Goal: Information Seeking & Learning: Learn about a topic

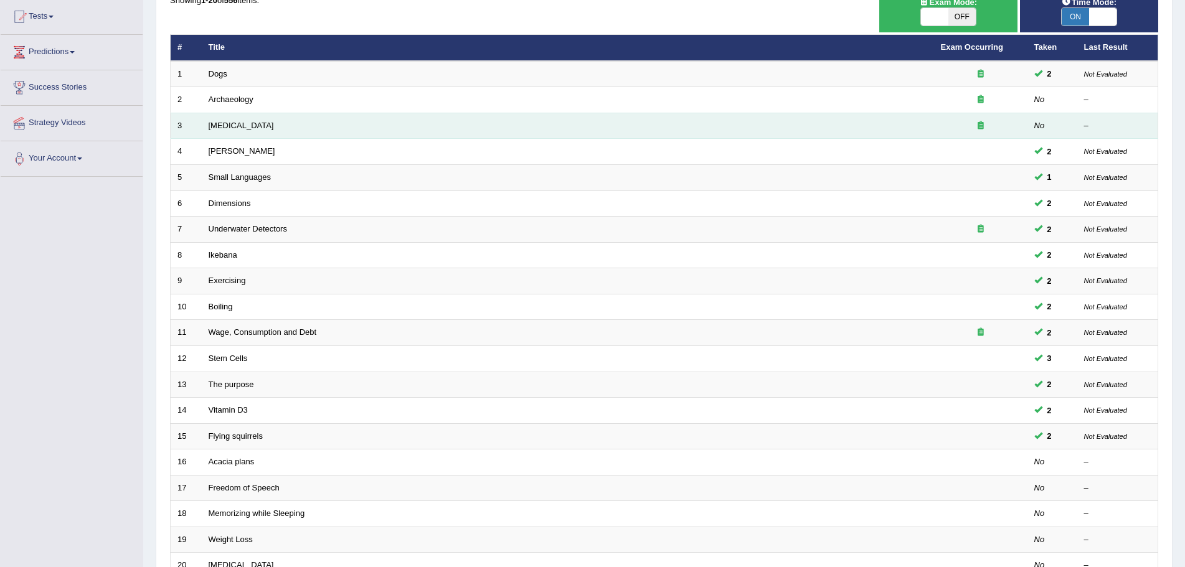
scroll to position [257, 0]
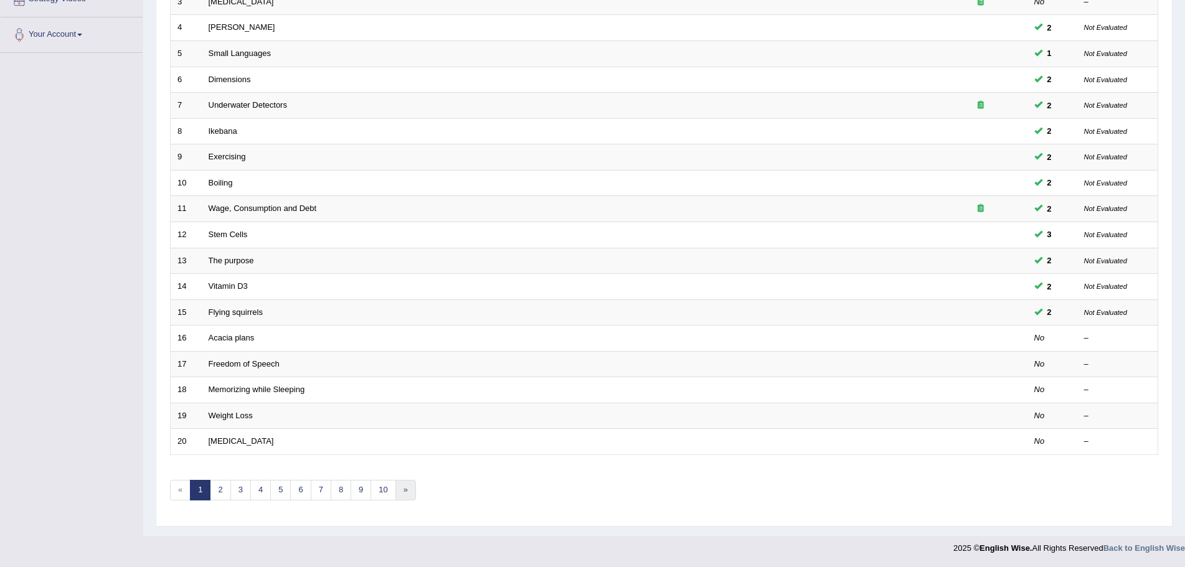
click at [402, 489] on link "»" at bounding box center [405, 490] width 21 height 21
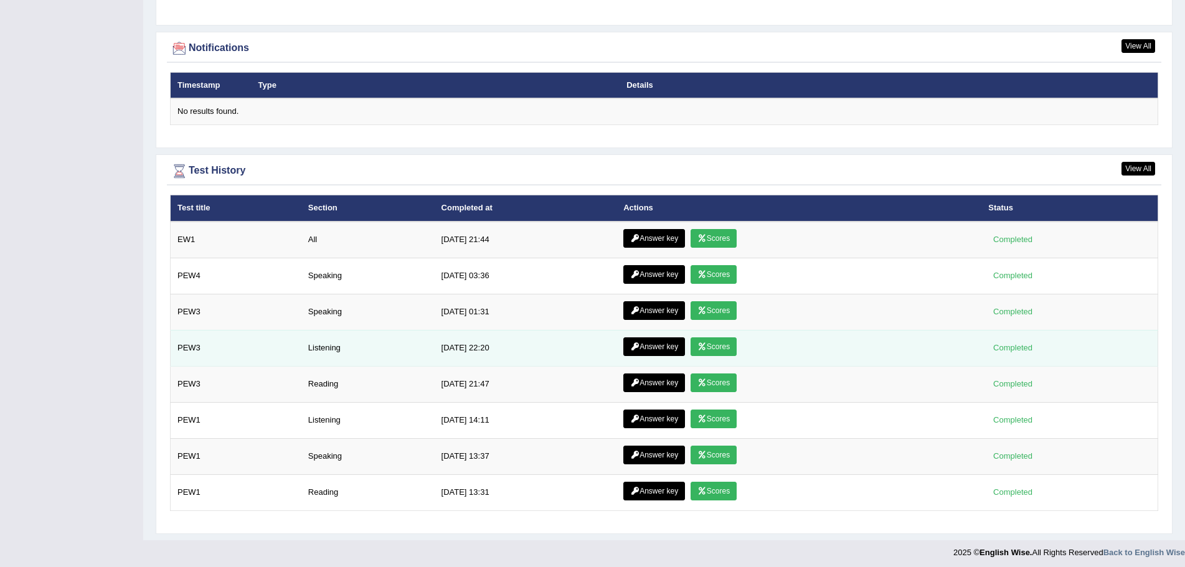
scroll to position [1576, 0]
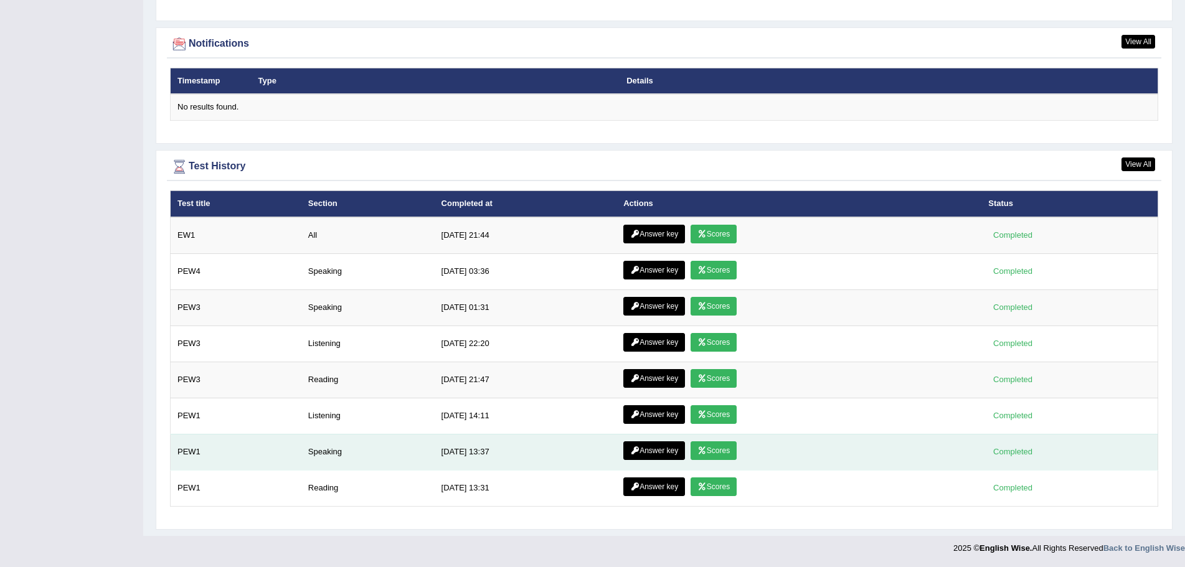
click at [668, 448] on link "Answer key" at bounding box center [654, 450] width 62 height 19
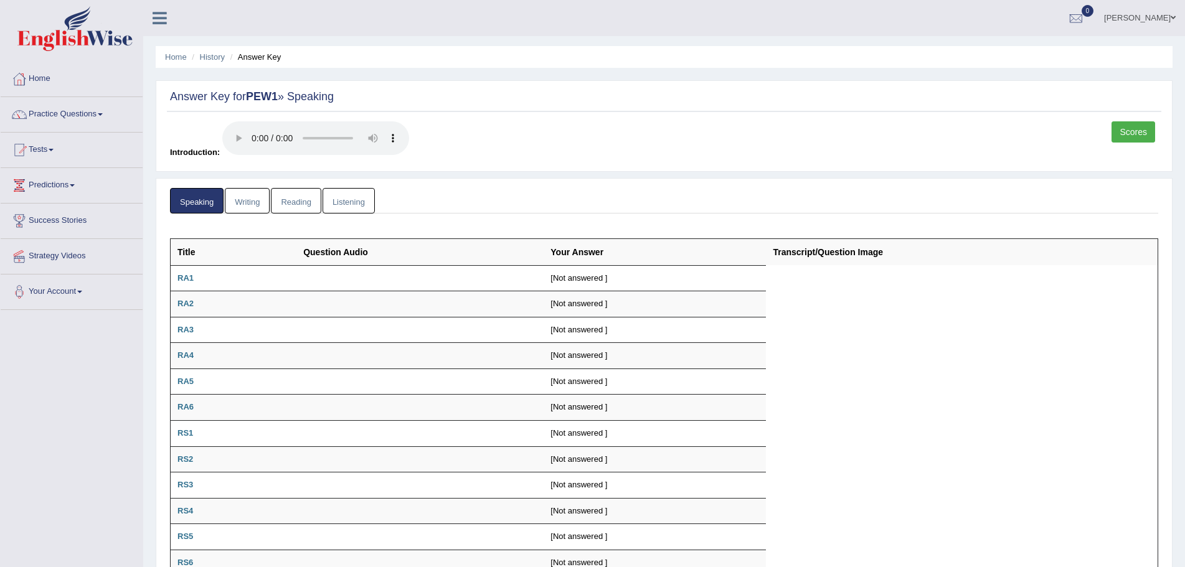
click at [236, 197] on link "Writing" at bounding box center [247, 201] width 45 height 26
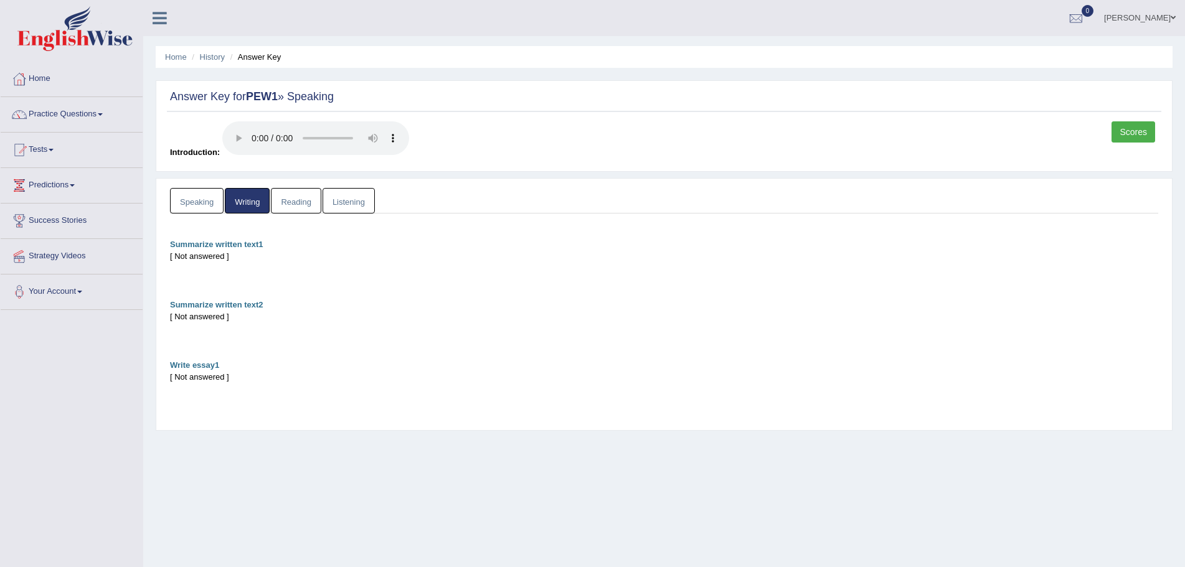
click at [286, 199] on link "Reading" at bounding box center [296, 201] width 50 height 26
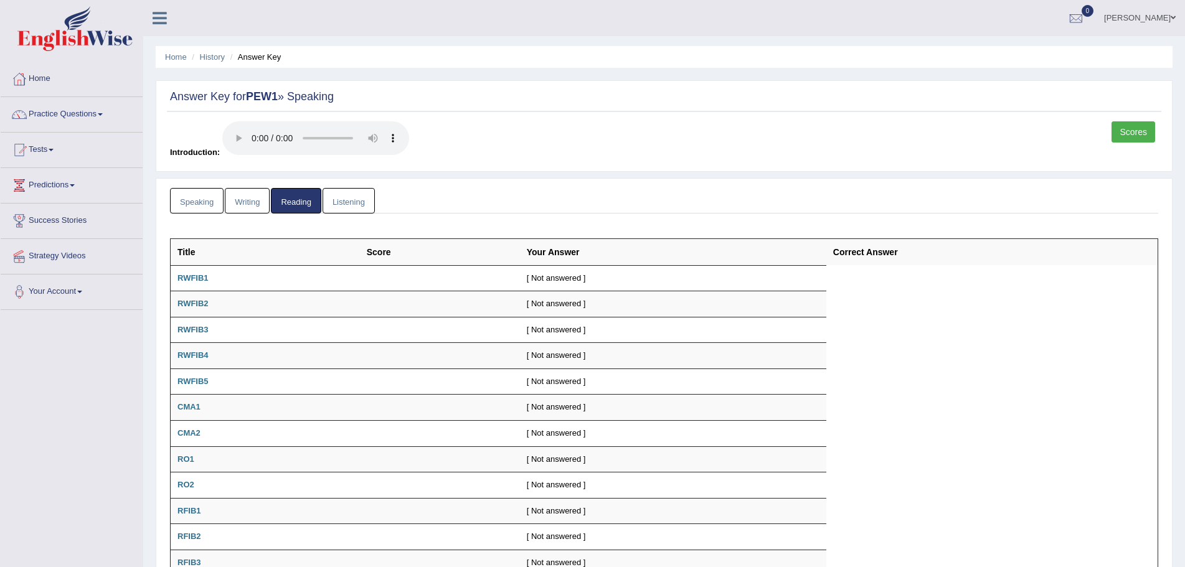
click at [336, 198] on link "Listening" at bounding box center [348, 201] width 52 height 26
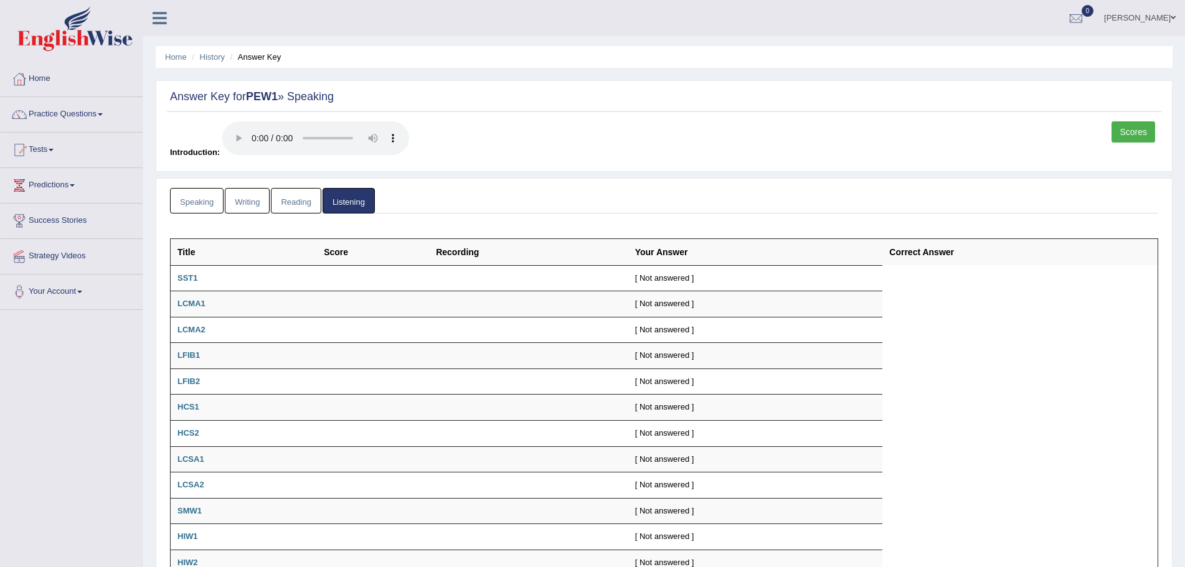
click at [194, 200] on link "Speaking" at bounding box center [197, 201] width 54 height 26
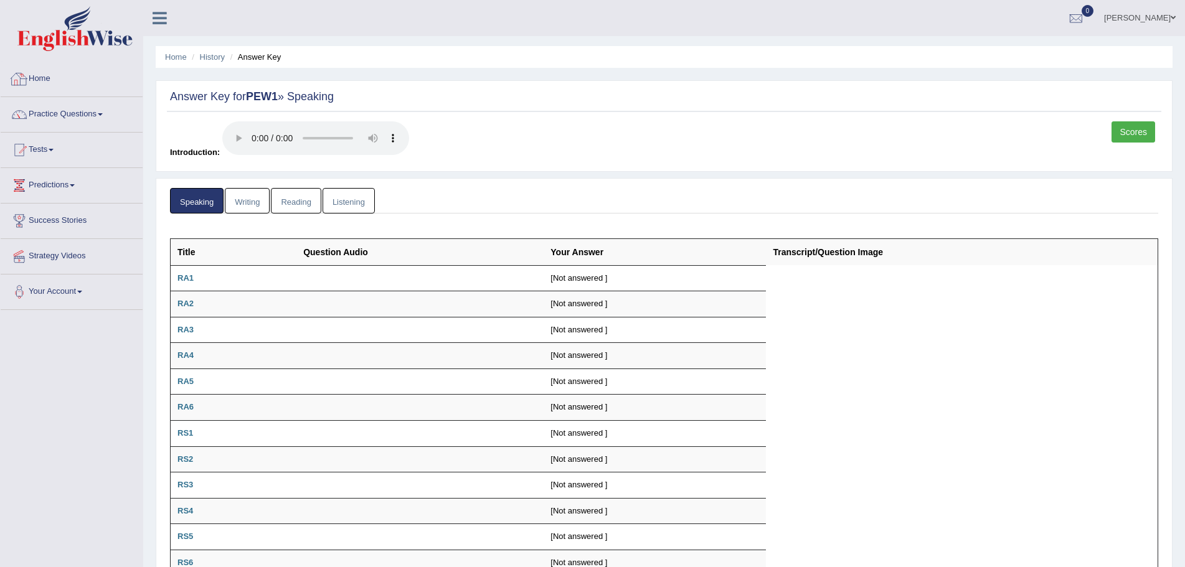
click at [35, 76] on link "Home" at bounding box center [72, 77] width 142 height 31
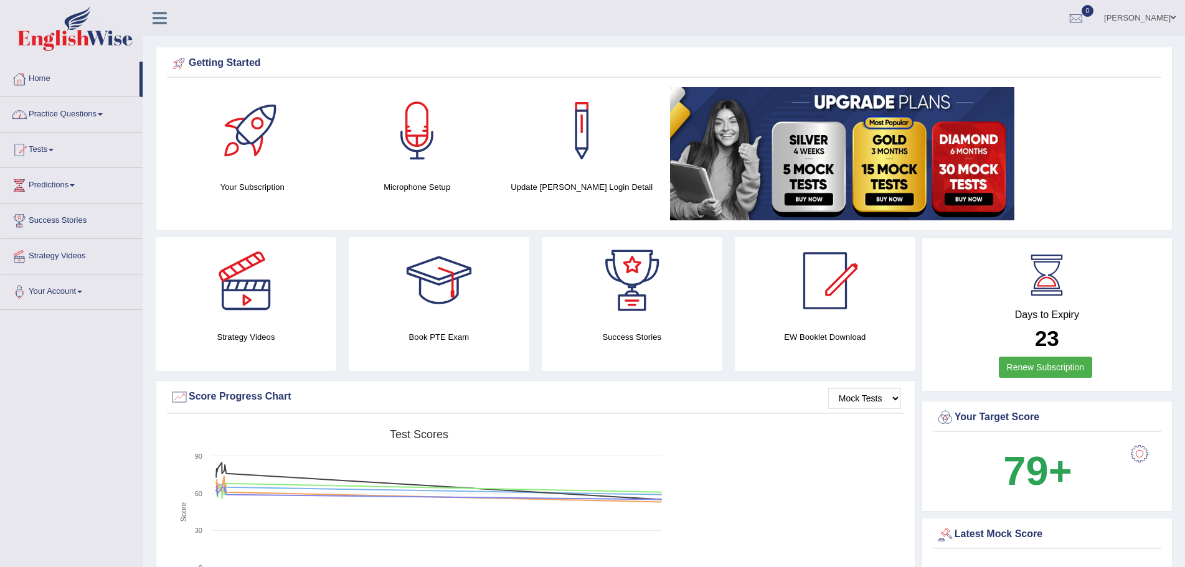
click at [103, 114] on span at bounding box center [100, 114] width 5 height 2
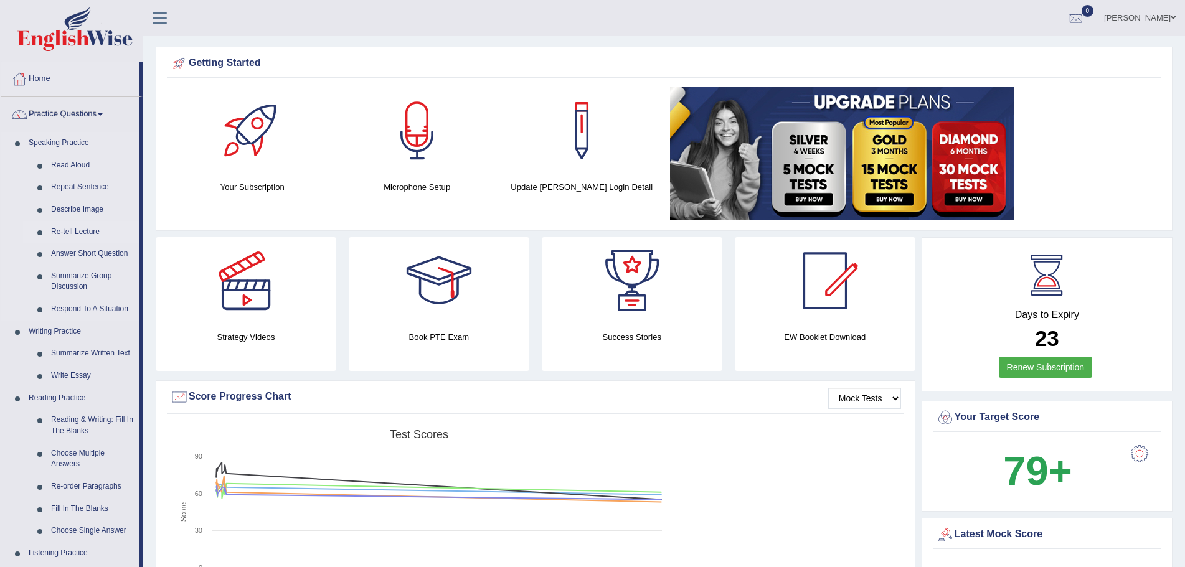
click at [68, 230] on link "Re-tell Lecture" at bounding box center [92, 232] width 94 height 22
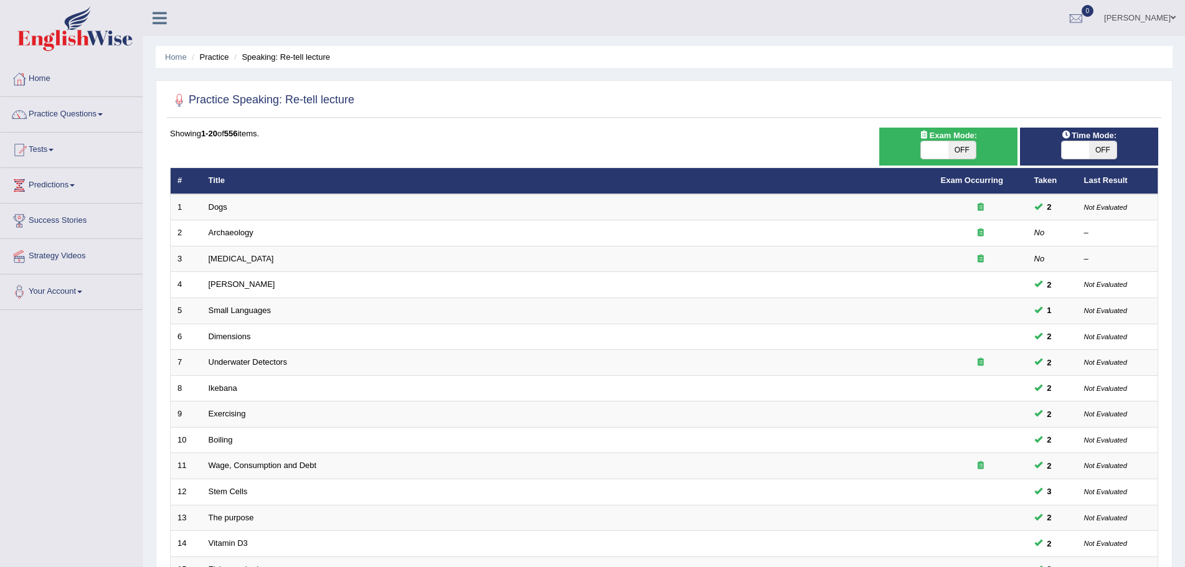
click at [941, 95] on div at bounding box center [664, 101] width 988 height 26
click at [45, 80] on link "Home" at bounding box center [72, 77] width 142 height 31
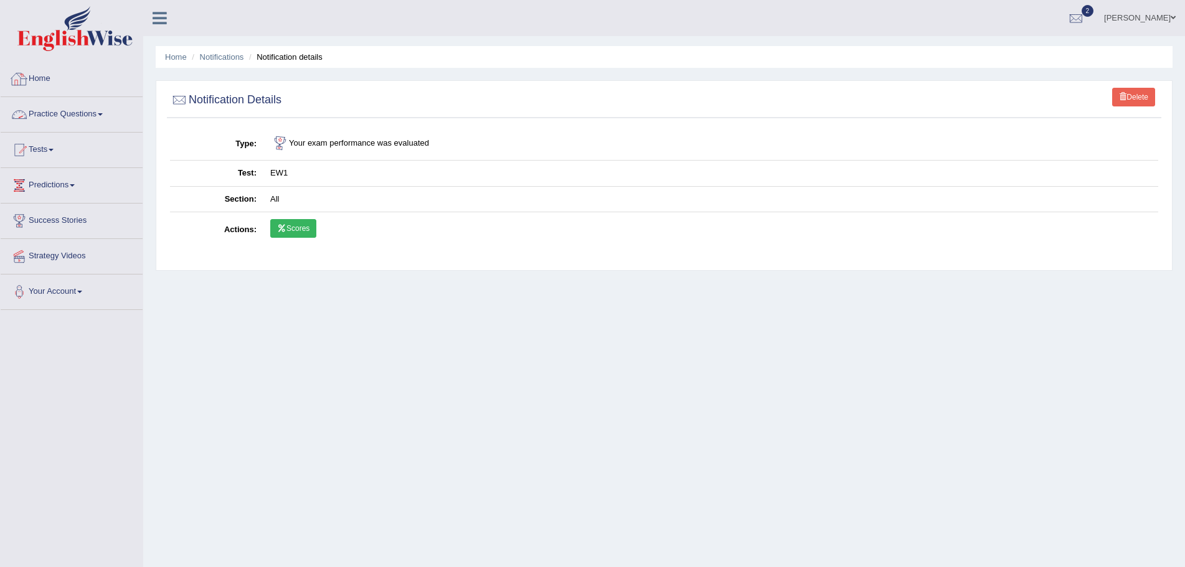
click at [47, 82] on link "Home" at bounding box center [72, 77] width 142 height 31
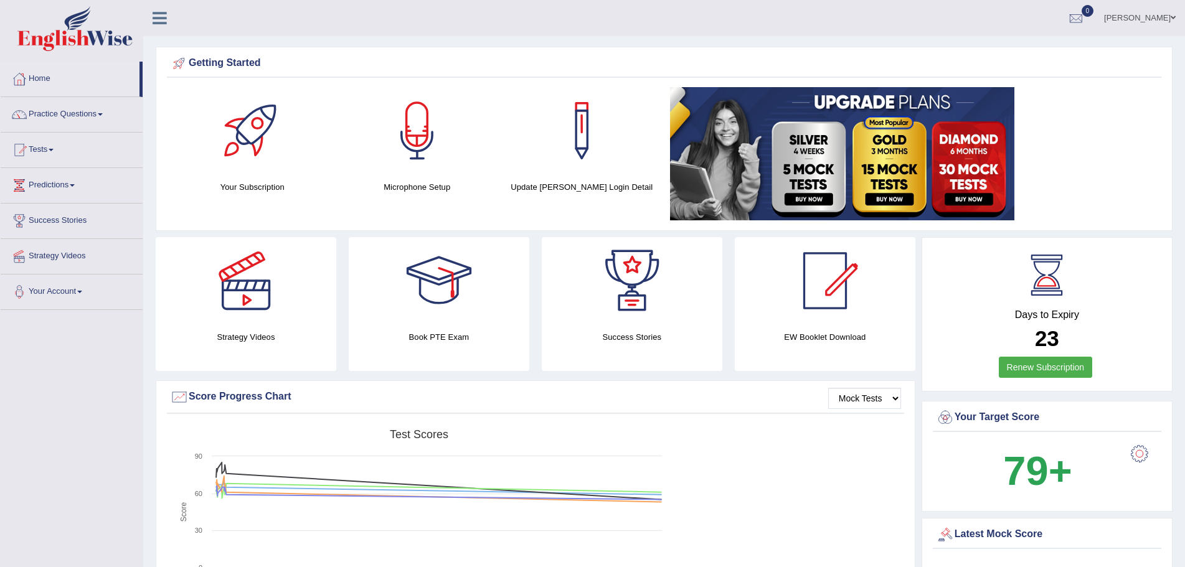
click at [1142, 449] on div at bounding box center [1139, 453] width 25 height 25
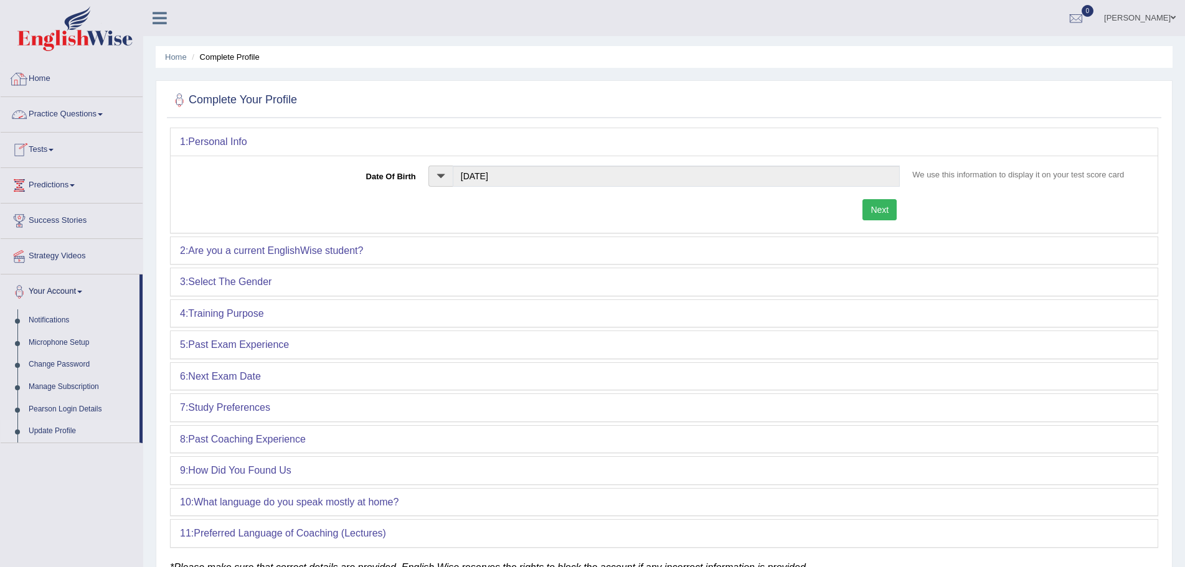
click at [39, 77] on link "Home" at bounding box center [72, 77] width 142 height 31
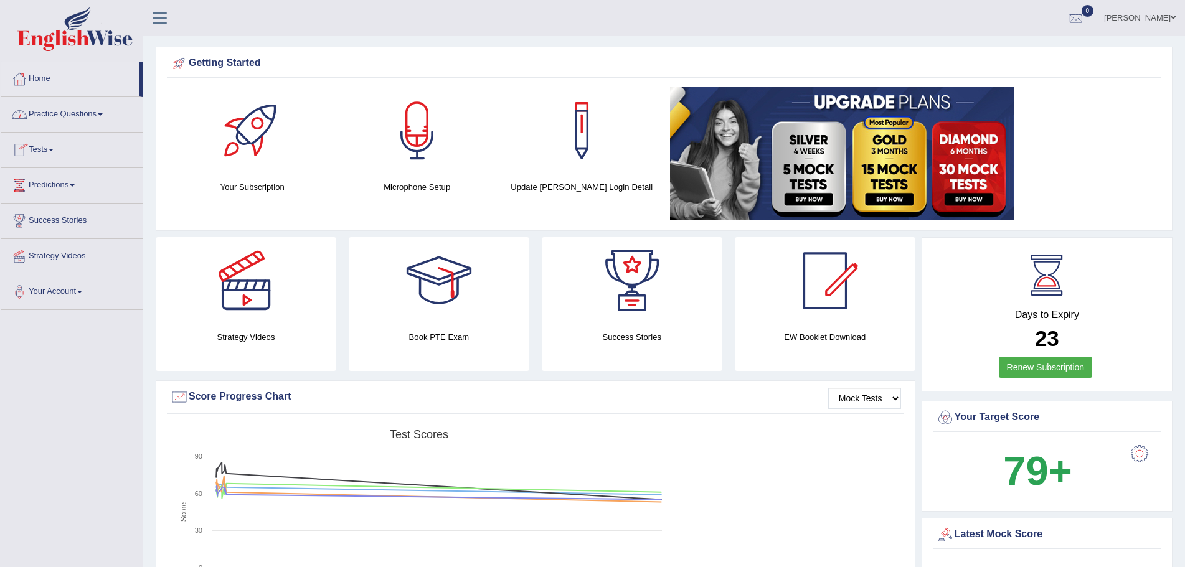
click at [105, 116] on link "Practice Questions" at bounding box center [72, 112] width 142 height 31
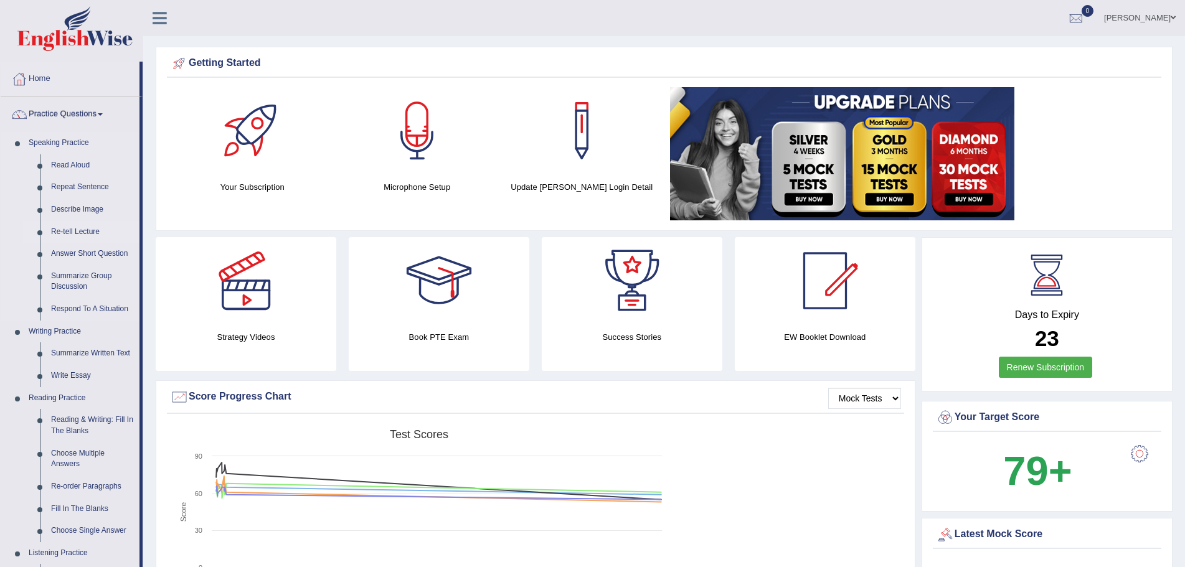
click at [92, 235] on link "Re-tell Lecture" at bounding box center [92, 232] width 94 height 22
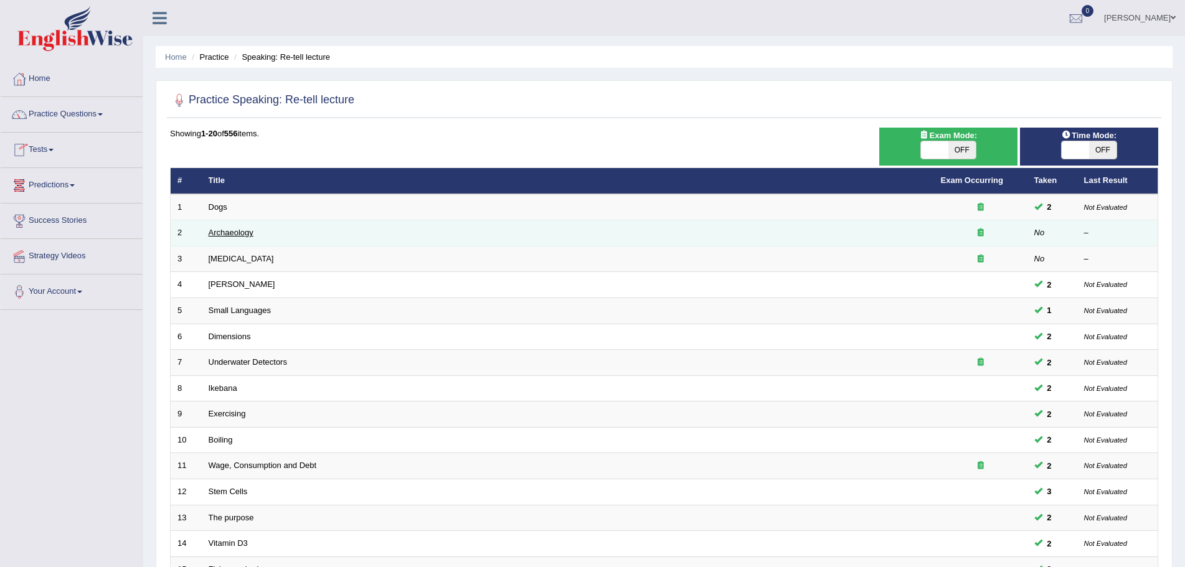
click at [243, 235] on link "Archaeology" at bounding box center [231, 232] width 45 height 9
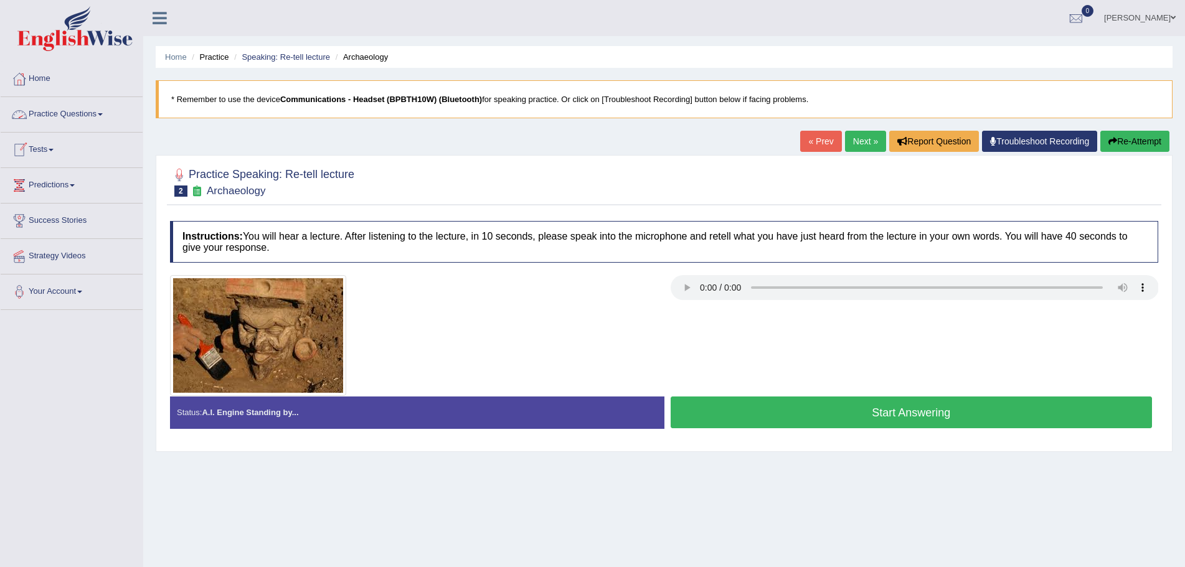
click at [101, 110] on link "Practice Questions" at bounding box center [72, 112] width 142 height 31
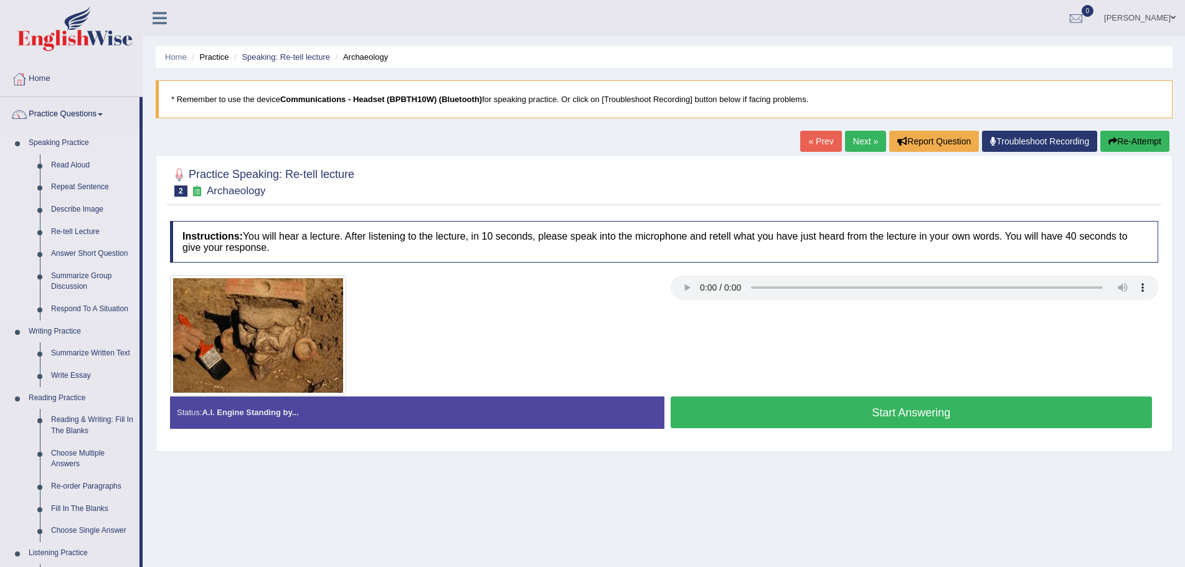
click at [88, 229] on link "Re-tell Lecture" at bounding box center [92, 232] width 94 height 22
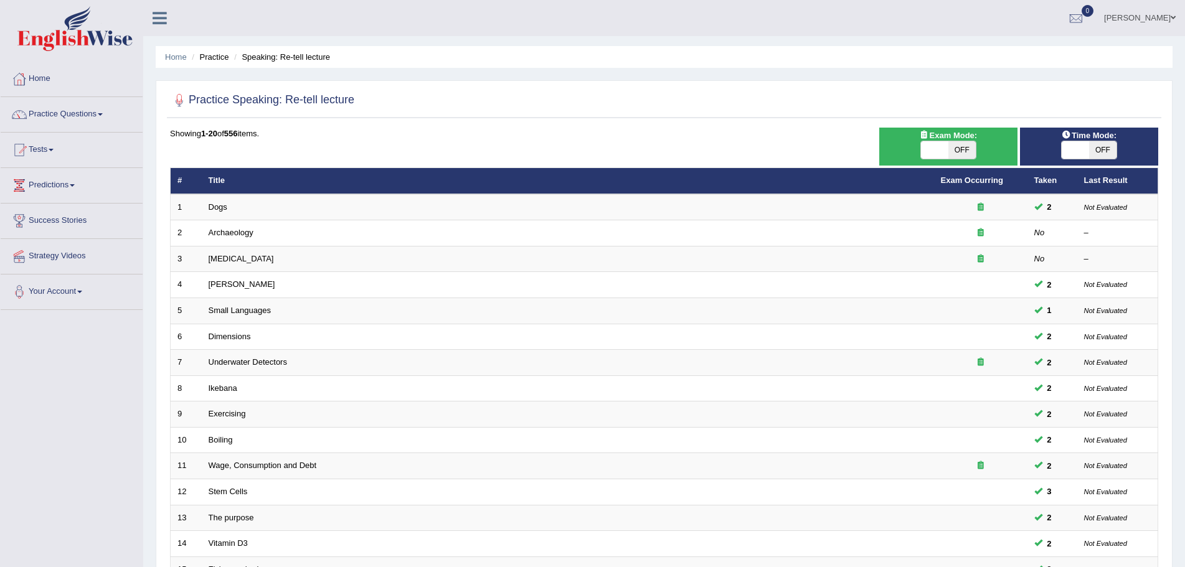
click at [1111, 151] on span "OFF" at bounding box center [1102, 149] width 27 height 17
checkbox input "true"
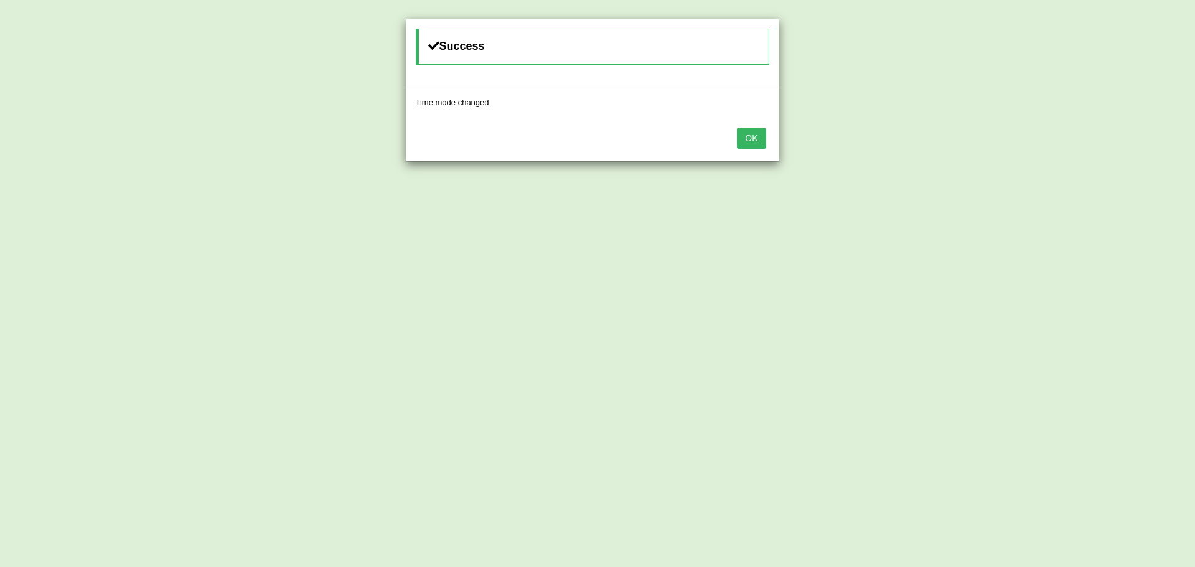
click at [753, 136] on button "OK" at bounding box center [751, 138] width 29 height 21
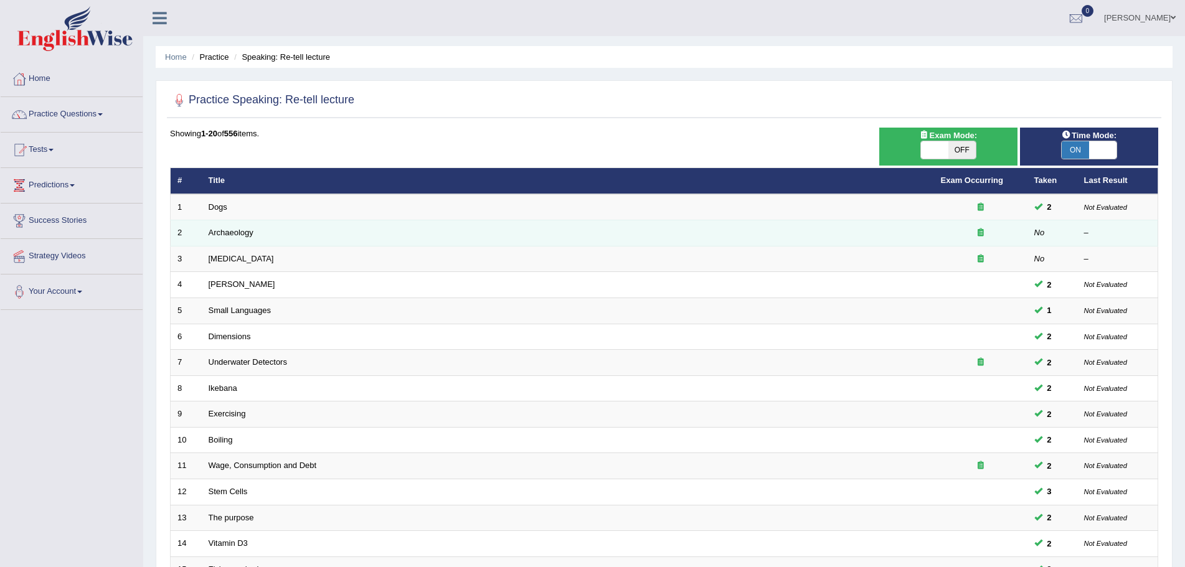
click at [227, 238] on td "Archaeology" at bounding box center [568, 233] width 732 height 26
click at [232, 233] on link "Archaeology" at bounding box center [231, 232] width 45 height 9
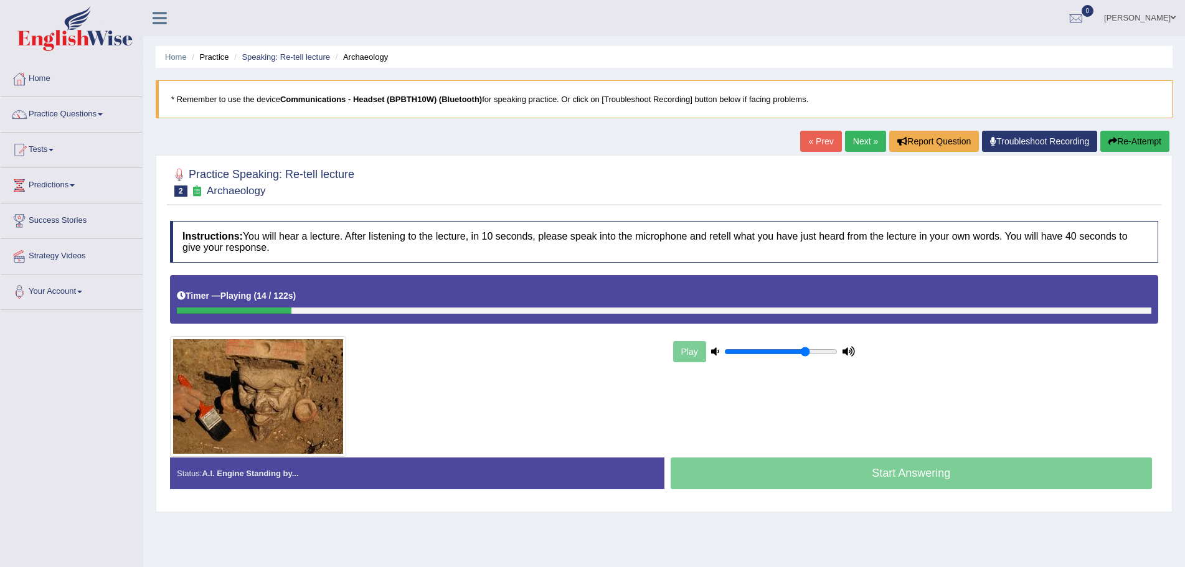
click at [680, 184] on div at bounding box center [664, 181] width 988 height 38
click at [1146, 138] on button "Re-Attempt" at bounding box center [1134, 141] width 69 height 21
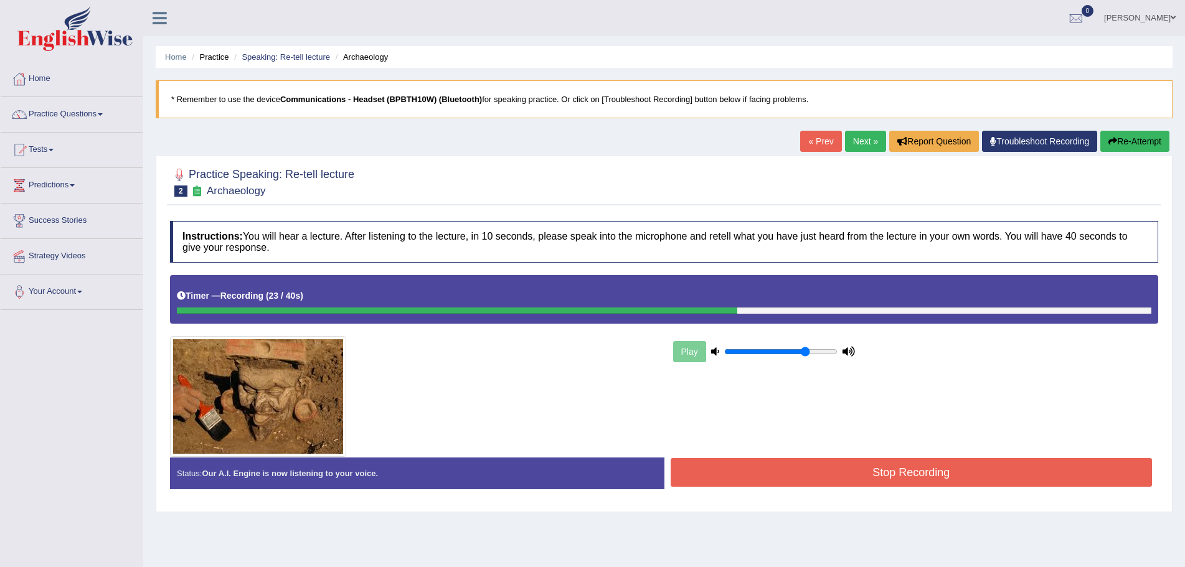
click at [1115, 140] on button "Re-Attempt" at bounding box center [1134, 141] width 69 height 21
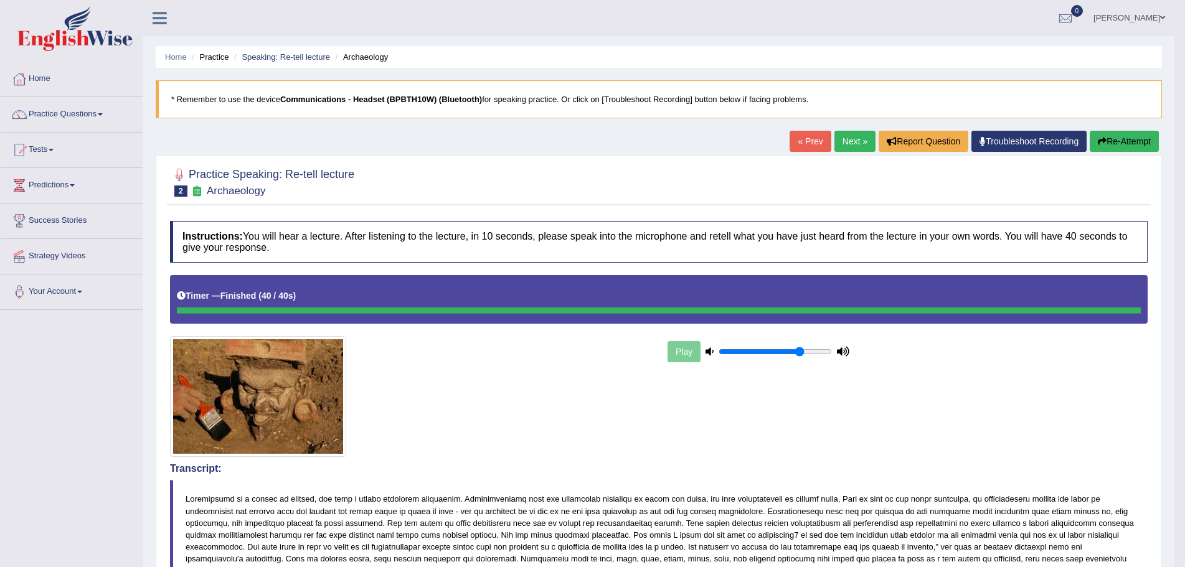
click at [844, 140] on link "Next »" at bounding box center [854, 141] width 41 height 21
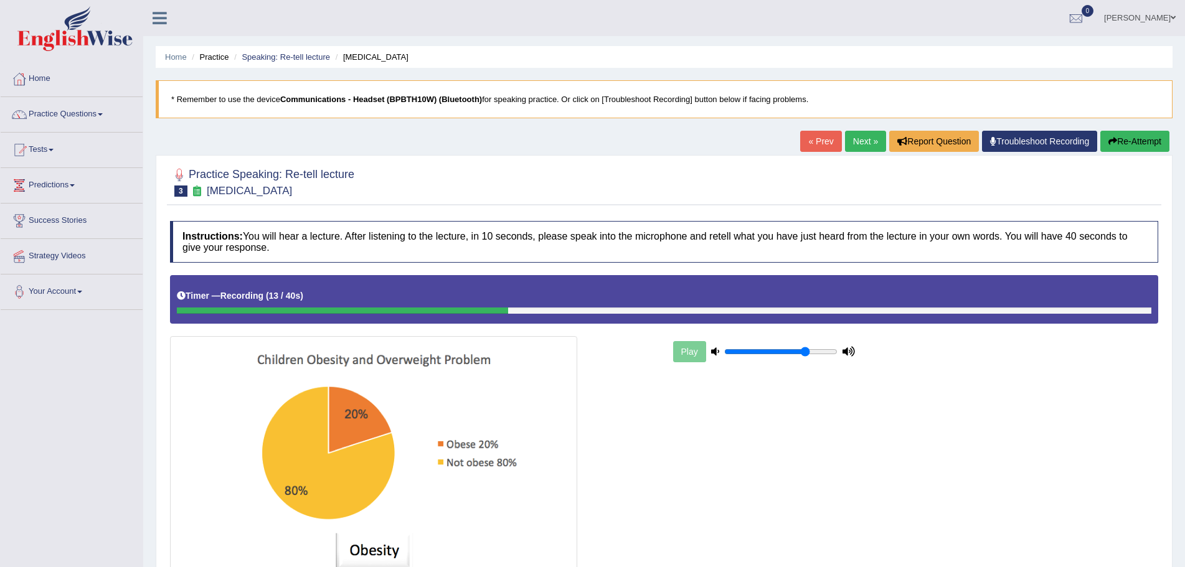
click at [1125, 141] on button "Re-Attempt" at bounding box center [1134, 141] width 69 height 21
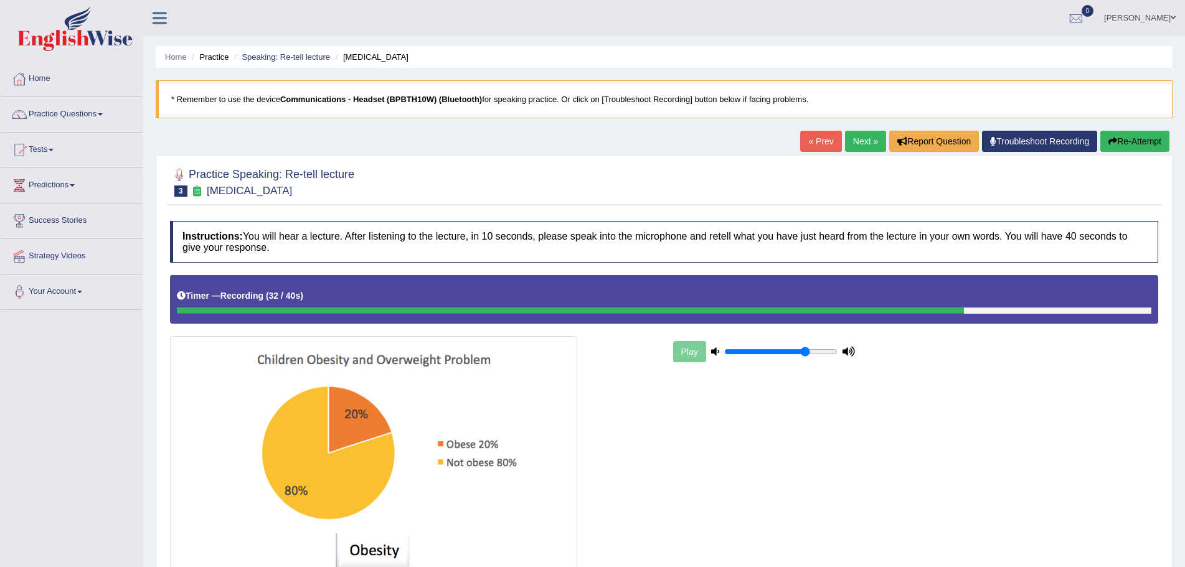
click at [1148, 136] on button "Re-Attempt" at bounding box center [1134, 141] width 69 height 21
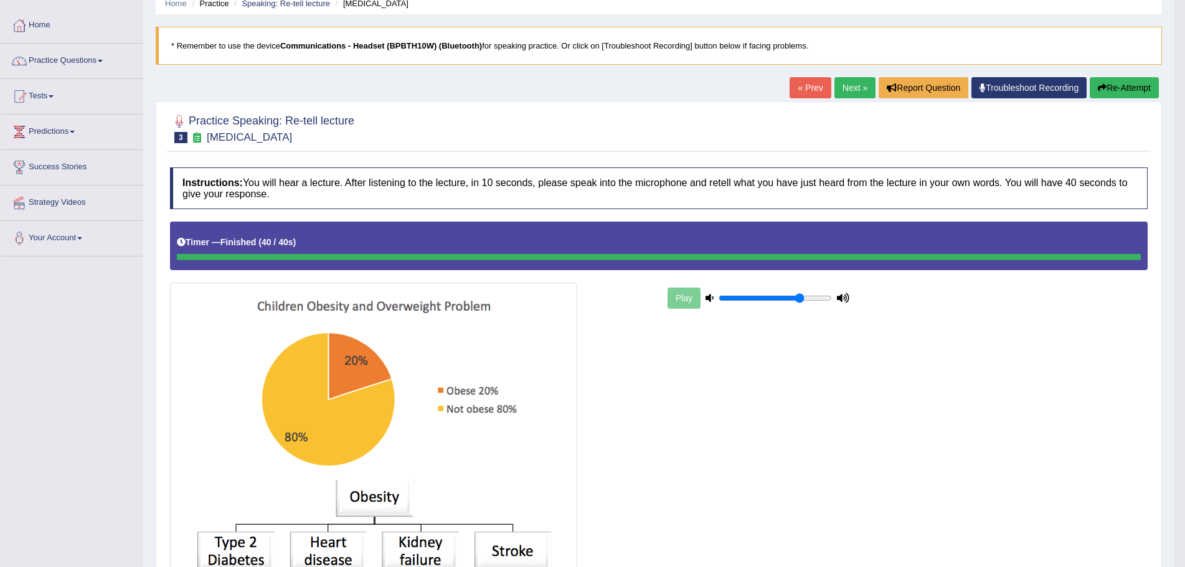
scroll to position [31, 0]
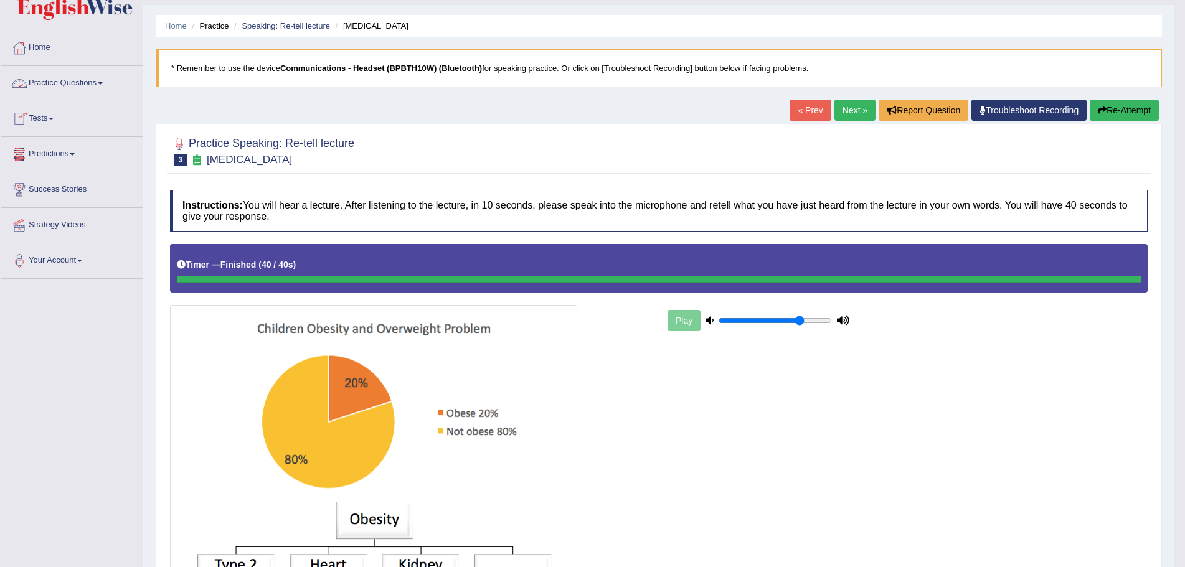
click at [103, 83] on span at bounding box center [100, 83] width 5 height 2
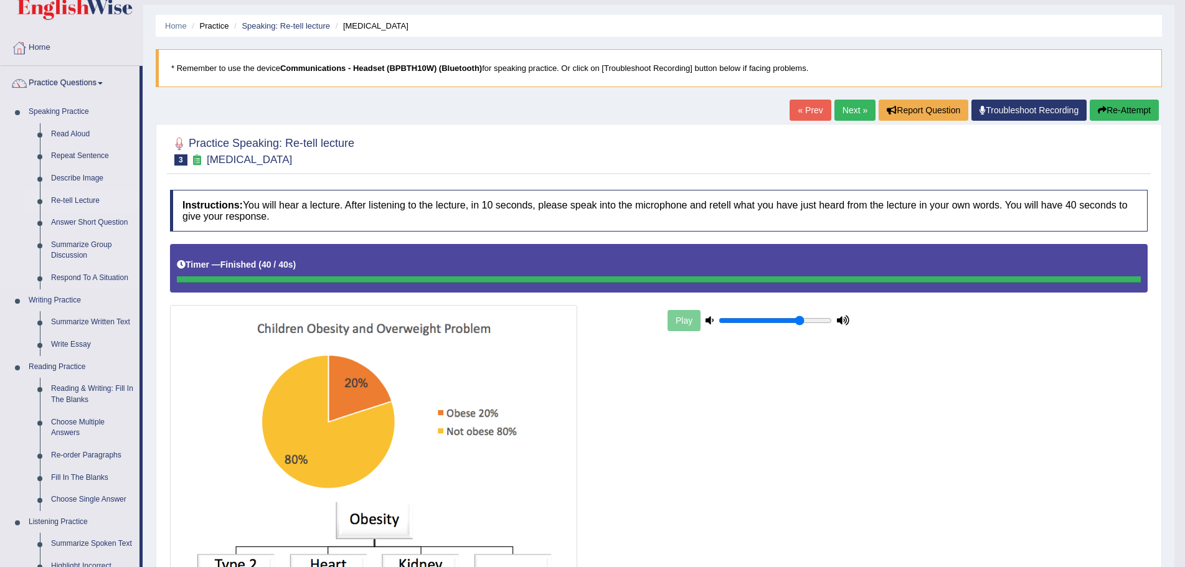
click at [77, 201] on link "Re-tell Lecture" at bounding box center [92, 201] width 94 height 22
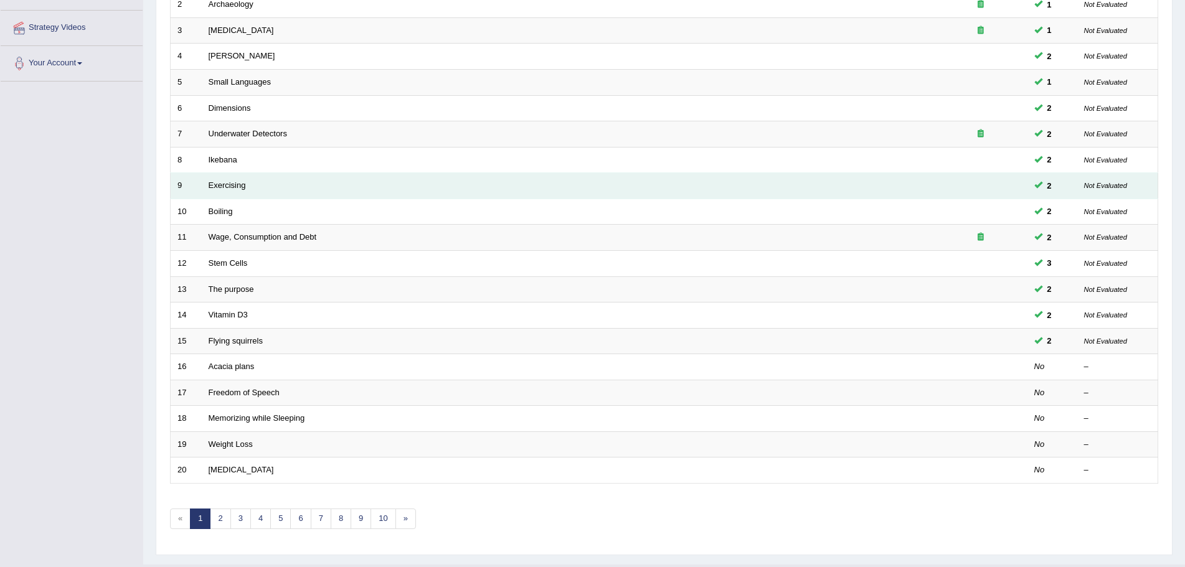
scroll to position [257, 0]
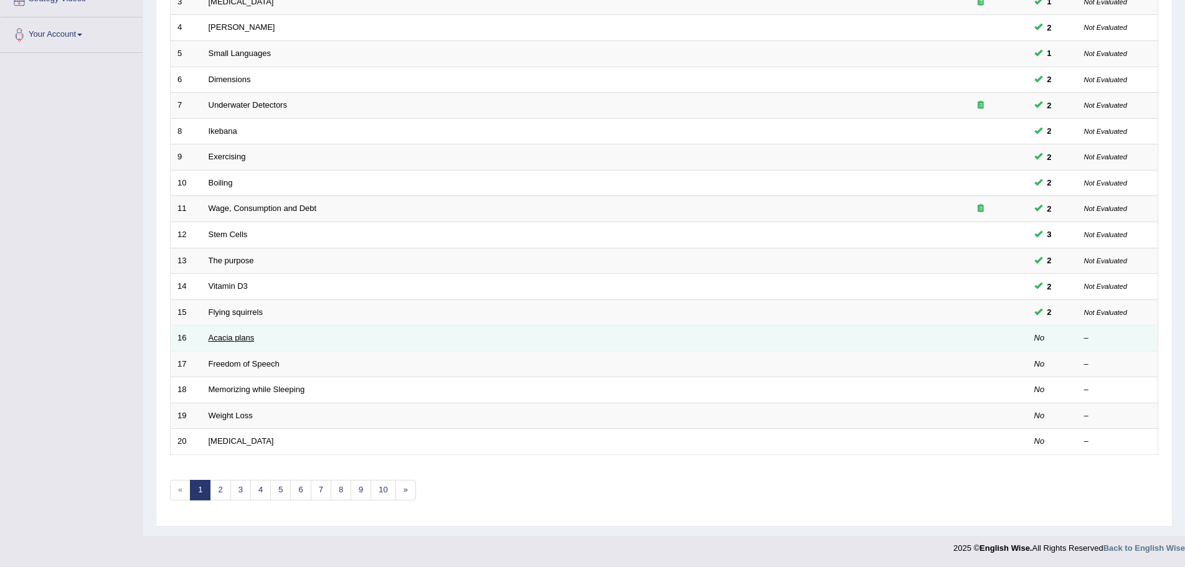
click at [212, 338] on link "Acacia plans" at bounding box center [232, 337] width 46 height 9
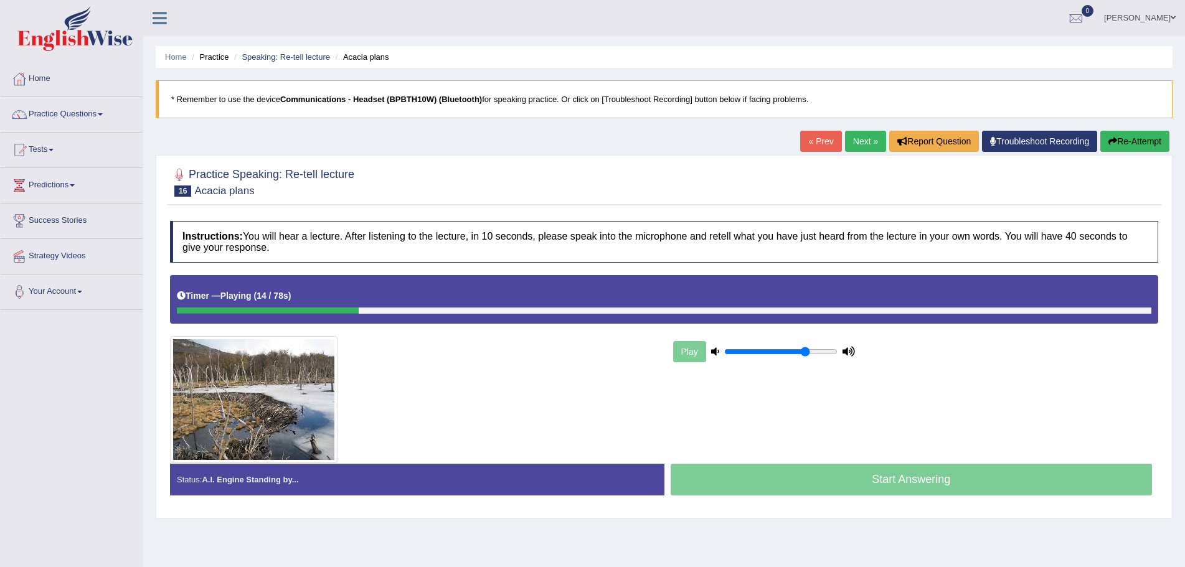
click at [1127, 141] on button "Re-Attempt" at bounding box center [1134, 141] width 69 height 21
click at [1119, 139] on button "Re-Attempt" at bounding box center [1134, 141] width 69 height 21
click at [103, 116] on link "Practice Questions" at bounding box center [72, 112] width 142 height 31
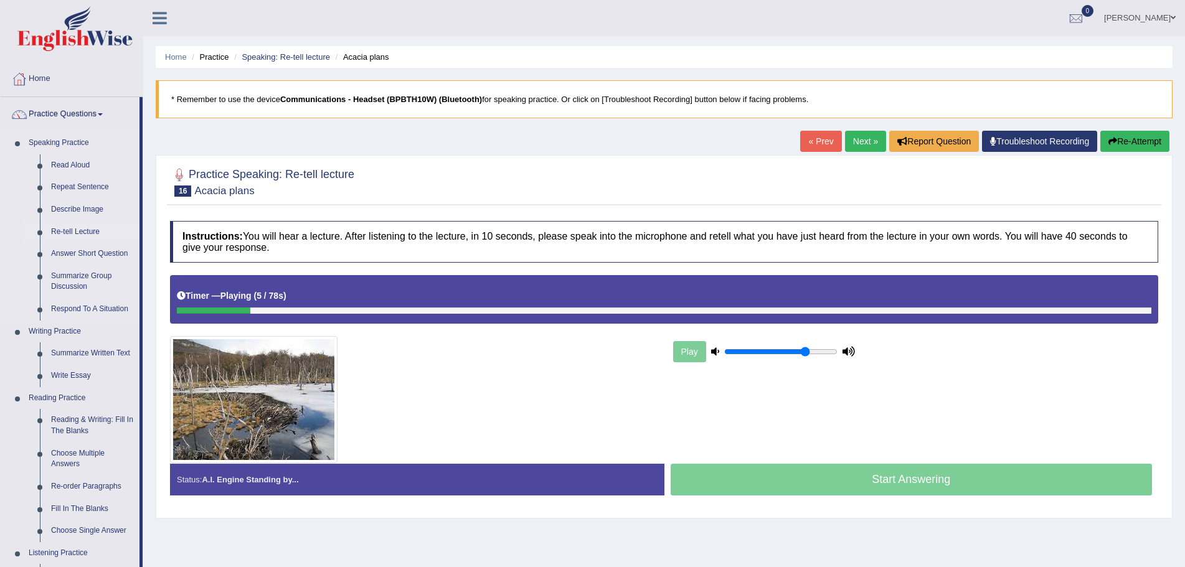
click at [72, 232] on link "Re-tell Lecture" at bounding box center [92, 232] width 94 height 22
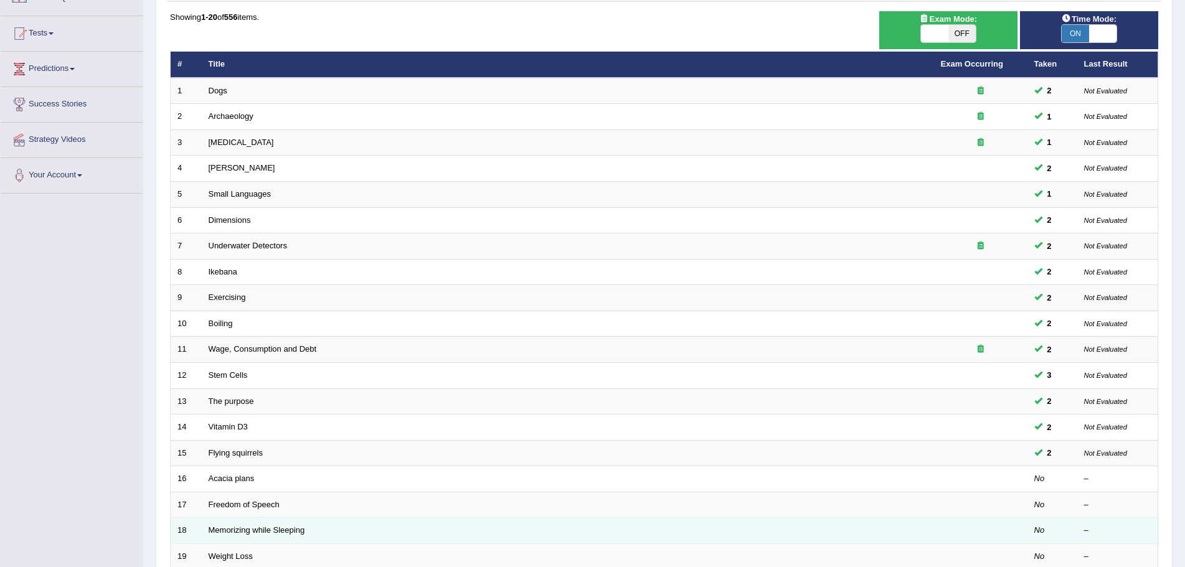
scroll to position [257, 0]
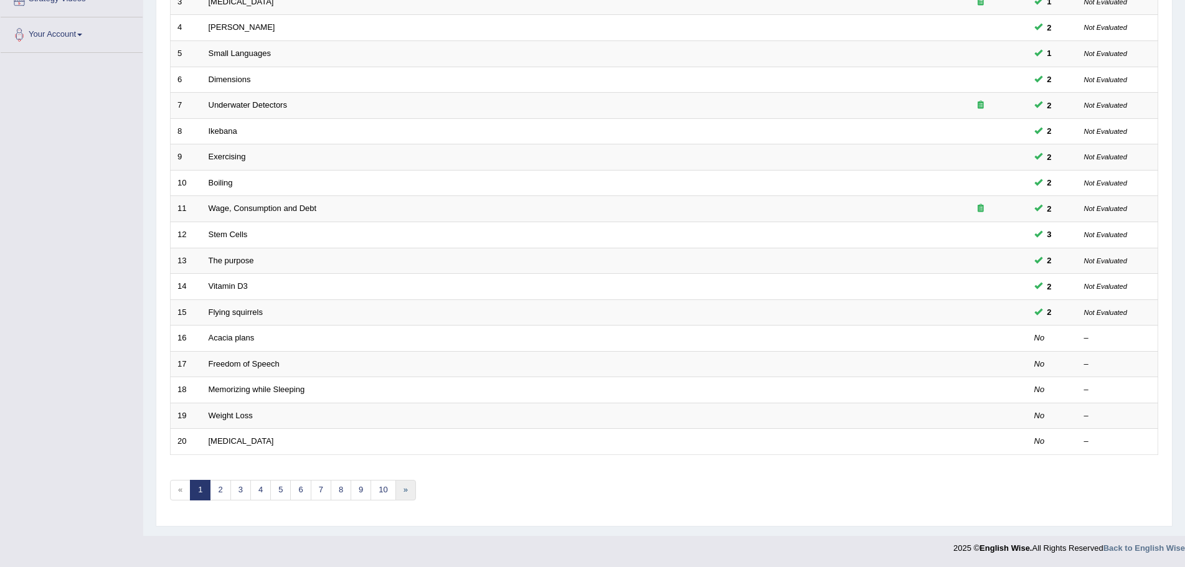
click at [402, 487] on link "»" at bounding box center [405, 490] width 21 height 21
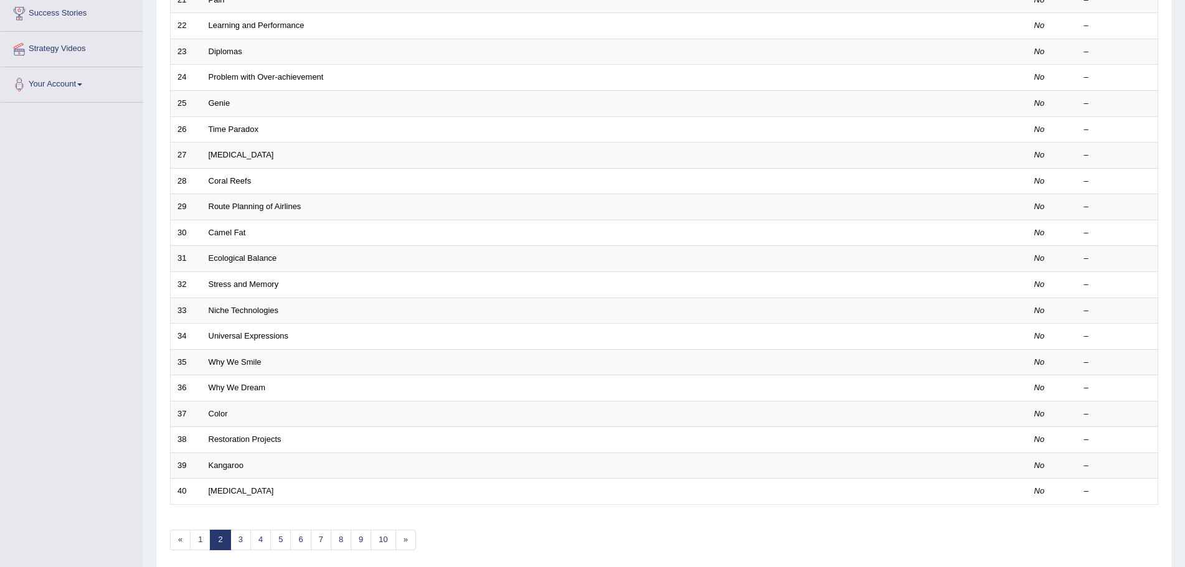
scroll to position [249, 0]
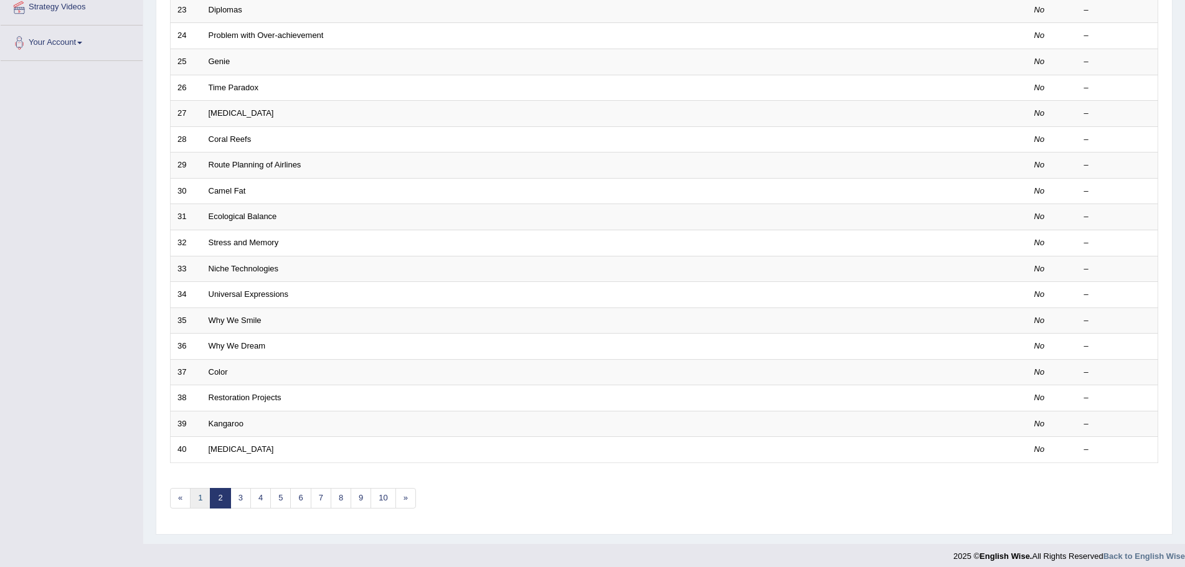
click at [200, 501] on link "1" at bounding box center [200, 498] width 21 height 21
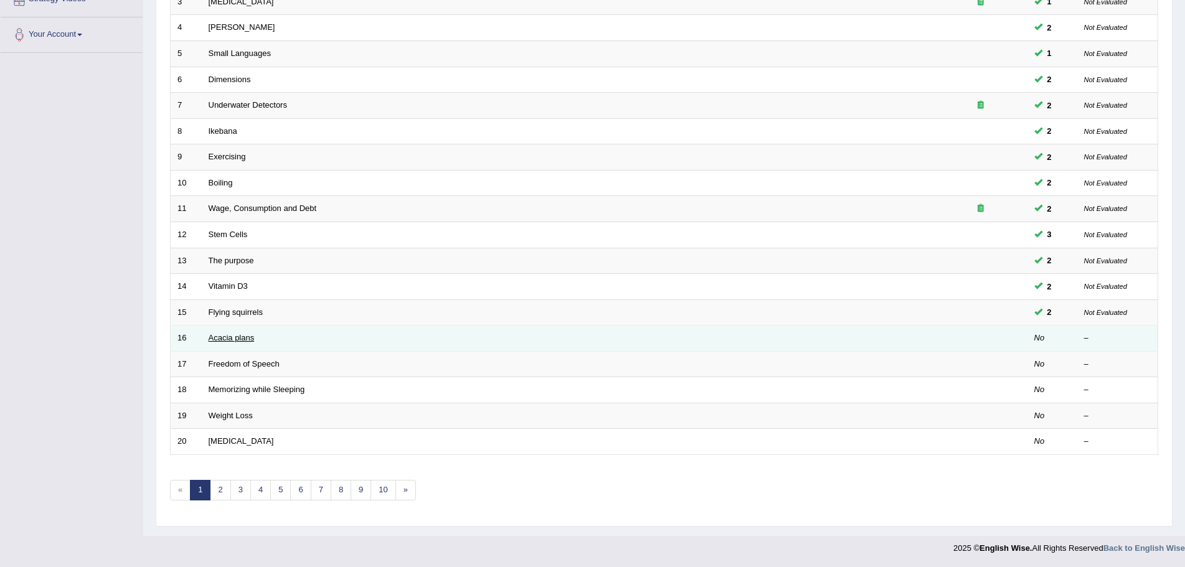
click at [247, 341] on link "Acacia plans" at bounding box center [232, 337] width 46 height 9
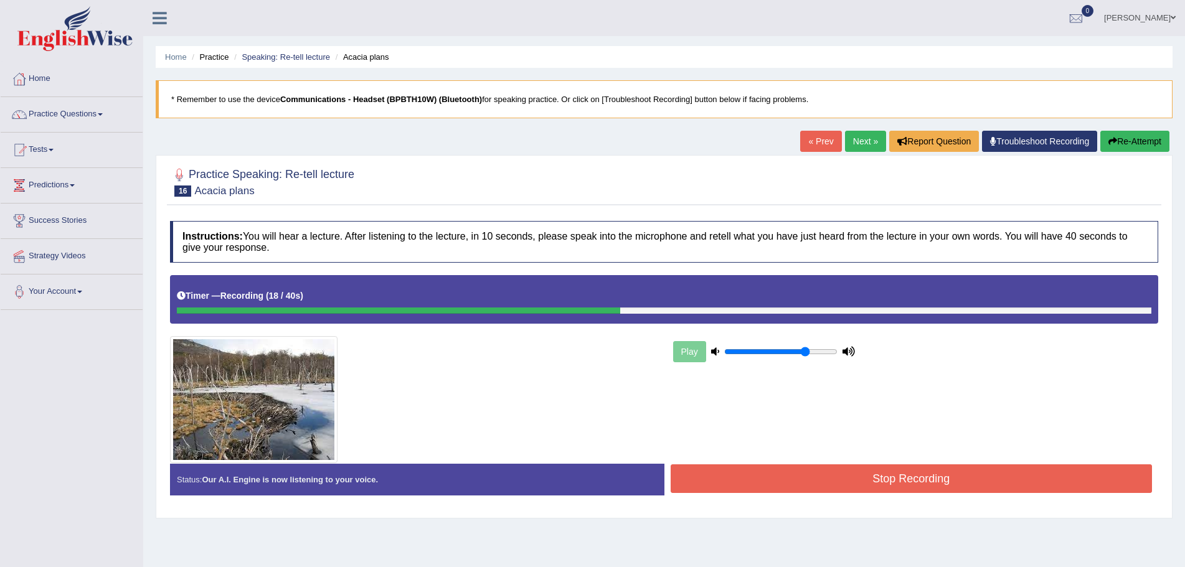
click at [1119, 141] on button "Re-Attempt" at bounding box center [1134, 141] width 69 height 21
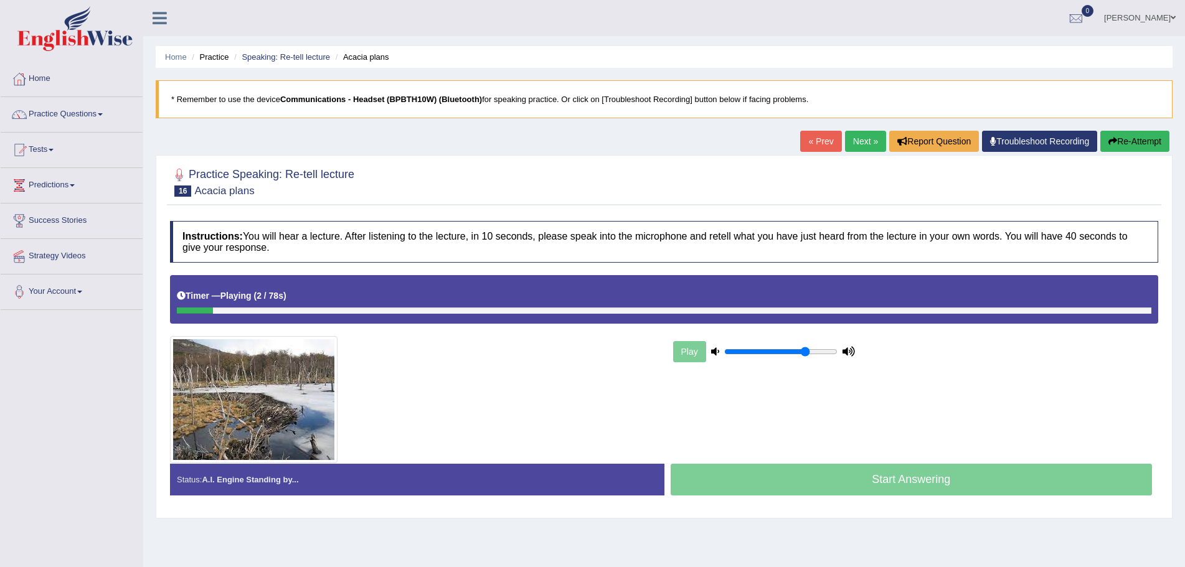
click at [1174, 19] on span at bounding box center [1172, 18] width 5 height 8
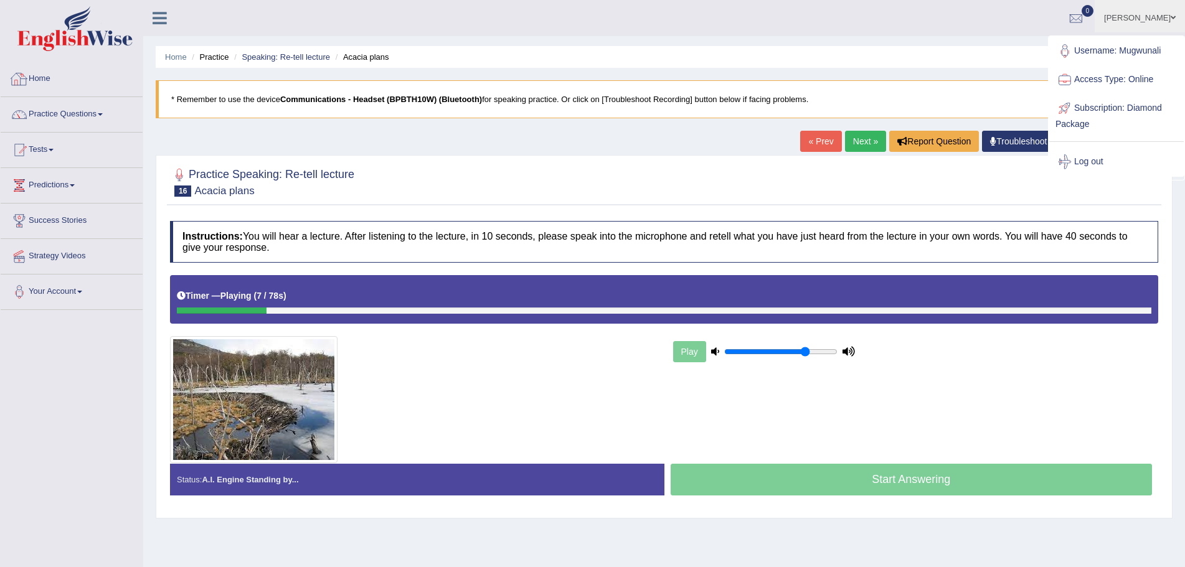
click at [38, 75] on link "Home" at bounding box center [72, 77] width 142 height 31
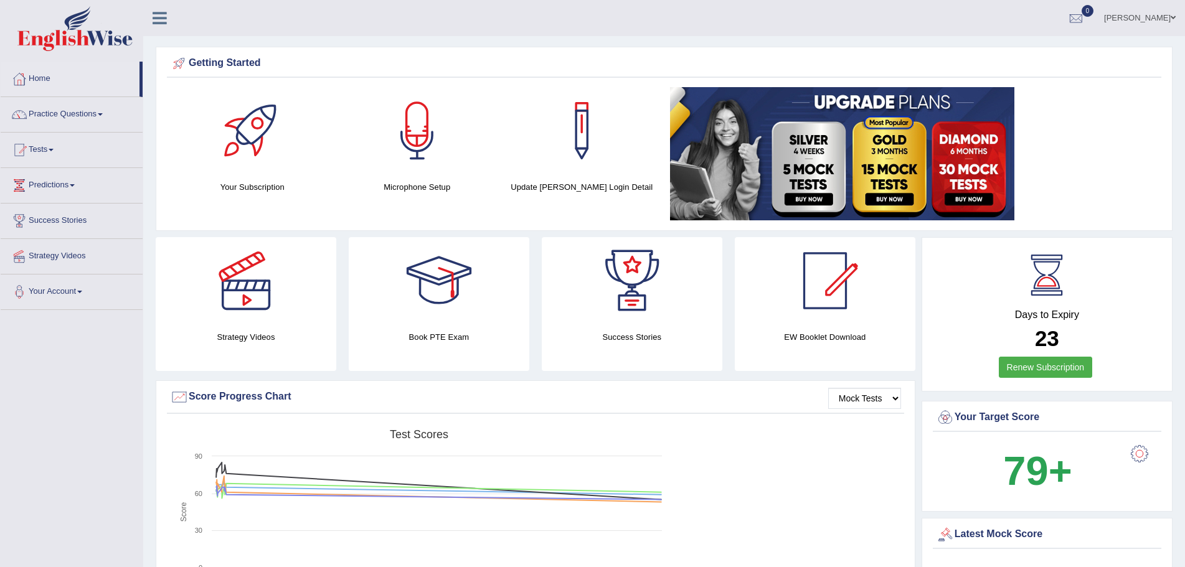
click at [1172, 16] on span at bounding box center [1172, 18] width 5 height 8
click at [1078, 157] on link "Log out" at bounding box center [1116, 162] width 134 height 29
